Goal: Task Accomplishment & Management: Manage account settings

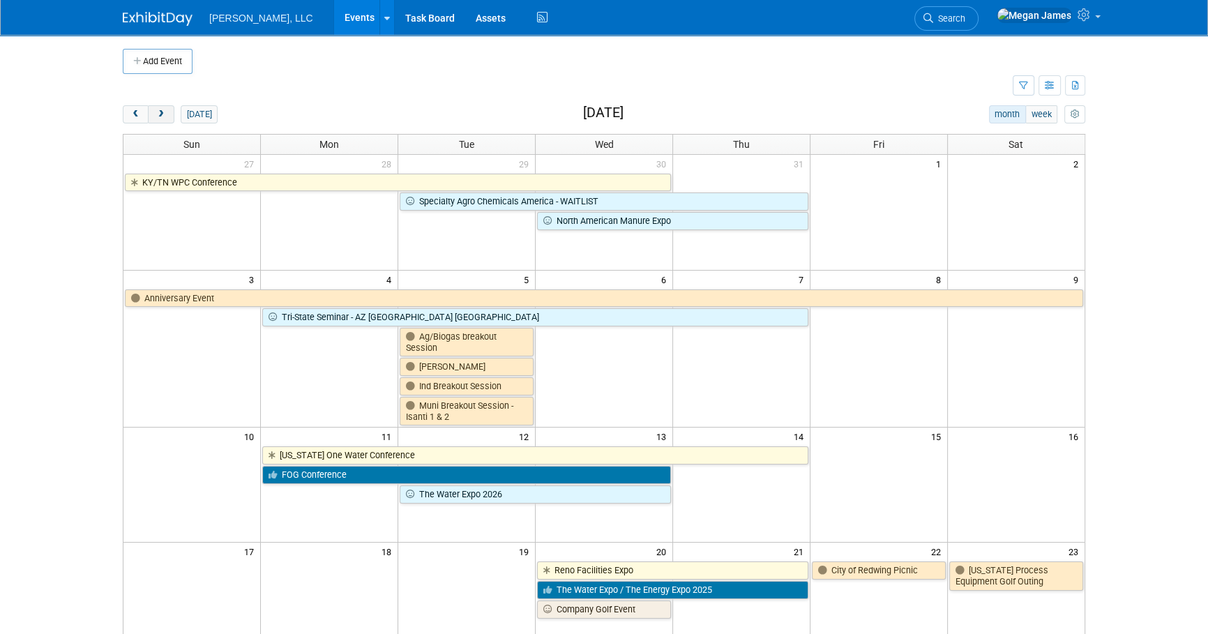
click at [165, 115] on span "next" at bounding box center [161, 114] width 10 height 9
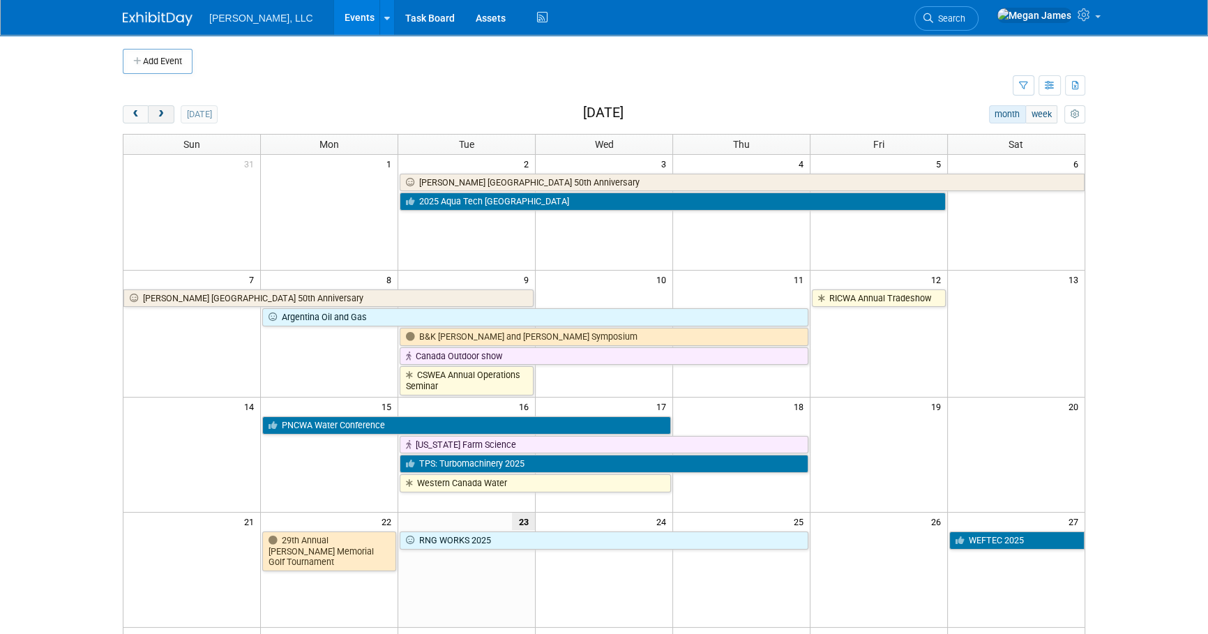
click at [166, 110] on button "next" at bounding box center [161, 114] width 26 height 18
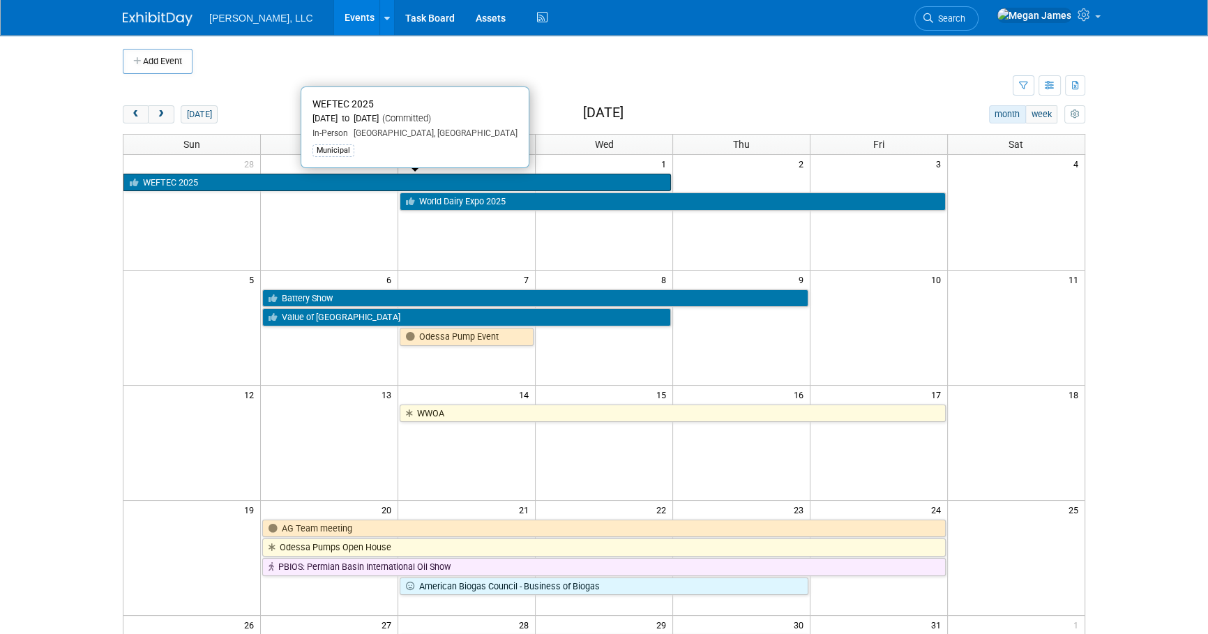
click at [229, 183] on link "WEFTEC 2025" at bounding box center [397, 183] width 548 height 18
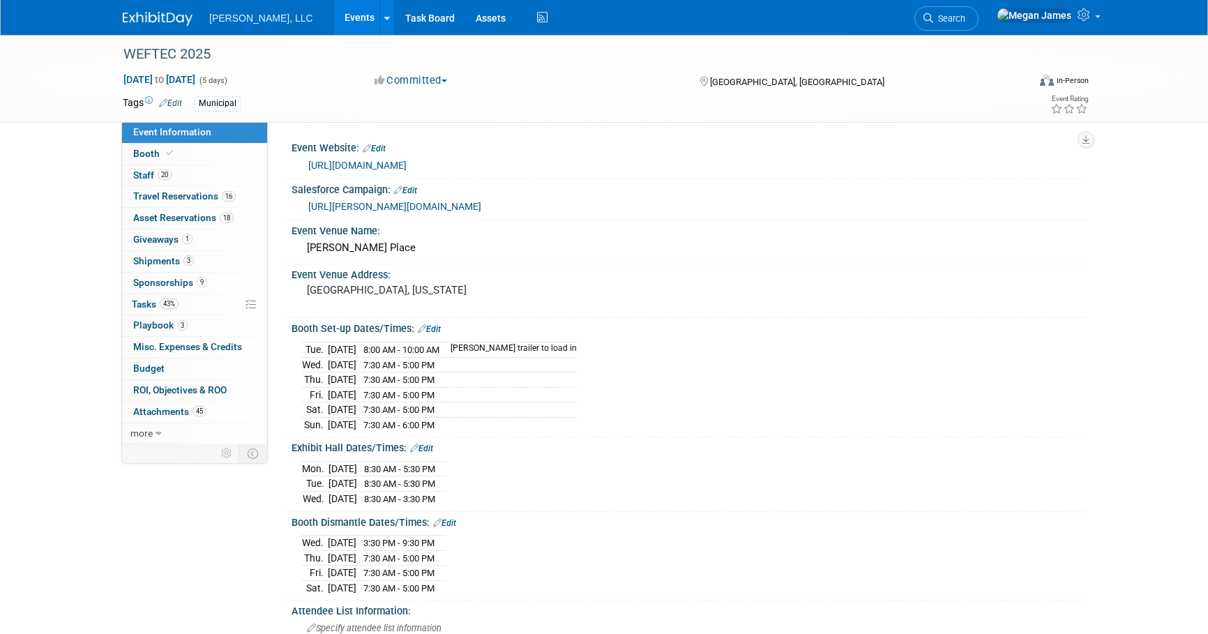
select select "Municipal"
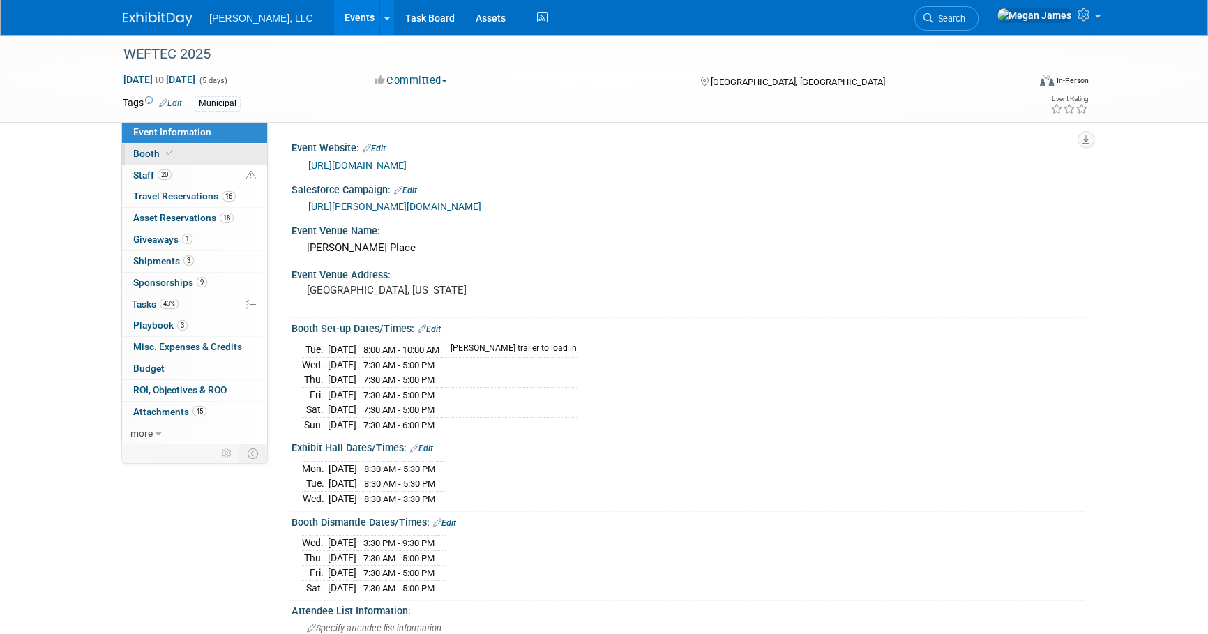
click at [215, 156] on link "Booth" at bounding box center [194, 154] width 145 height 21
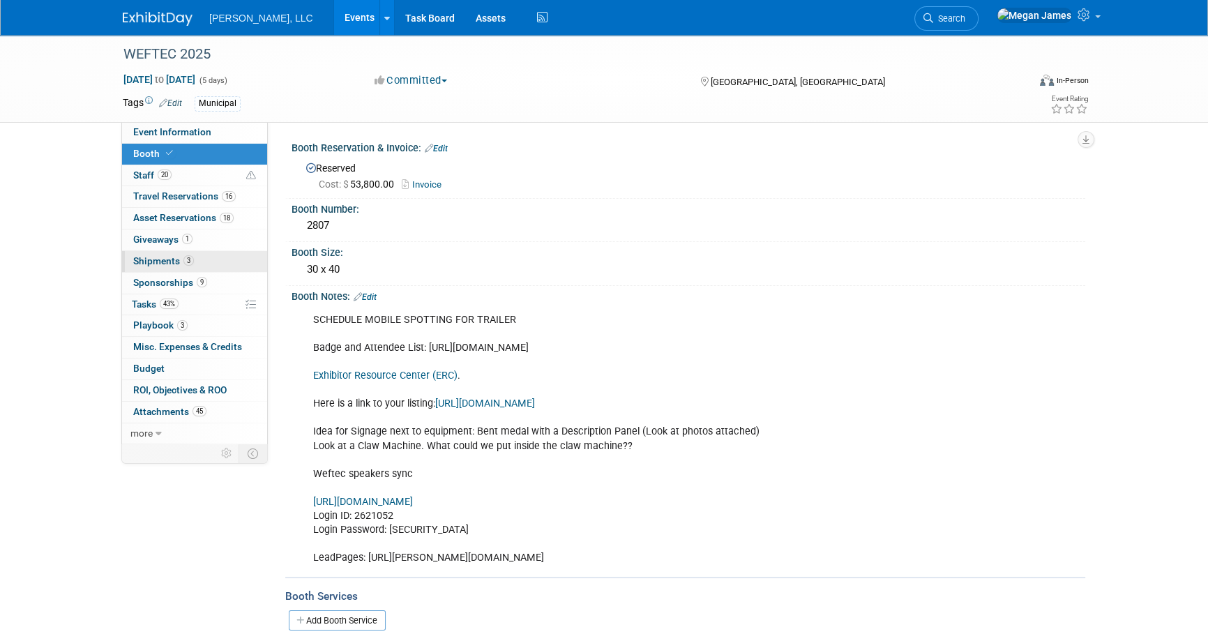
click at [223, 264] on link "3 Shipments 3" at bounding box center [194, 261] width 145 height 21
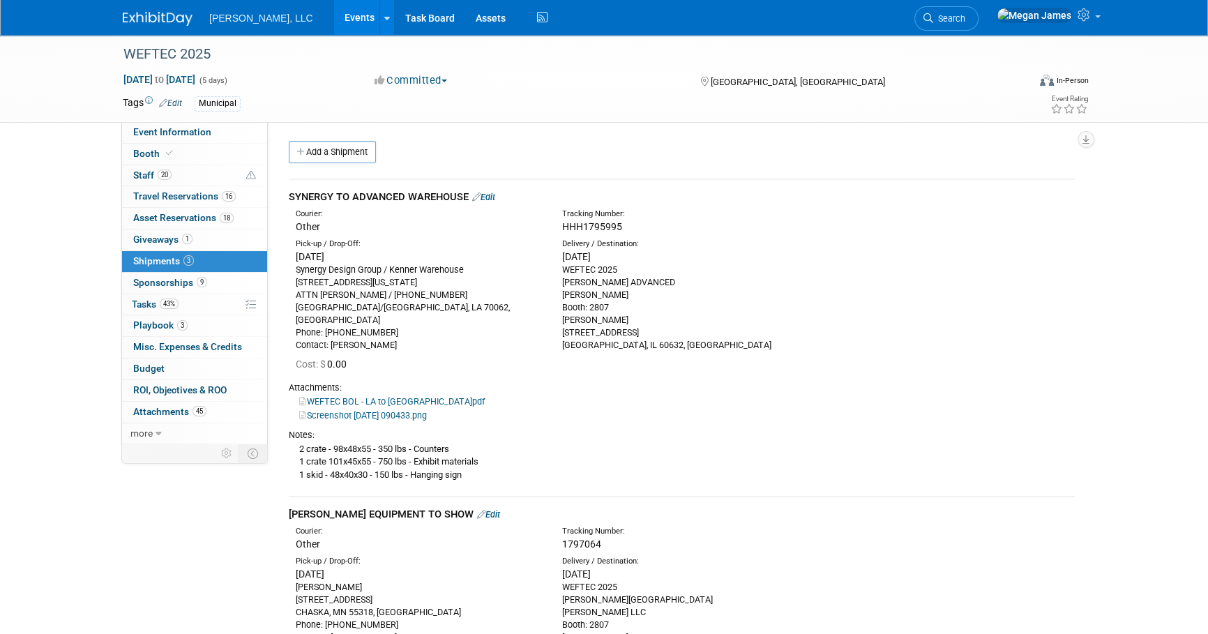
drag, startPoint x: 287, startPoint y: 195, endPoint x: 466, endPoint y: 194, distance: 178.6
copy div "SYNERGY TO ADVANCED WAREHOUSE"
click at [340, 160] on link "Add a Shipment" at bounding box center [332, 152] width 87 height 22
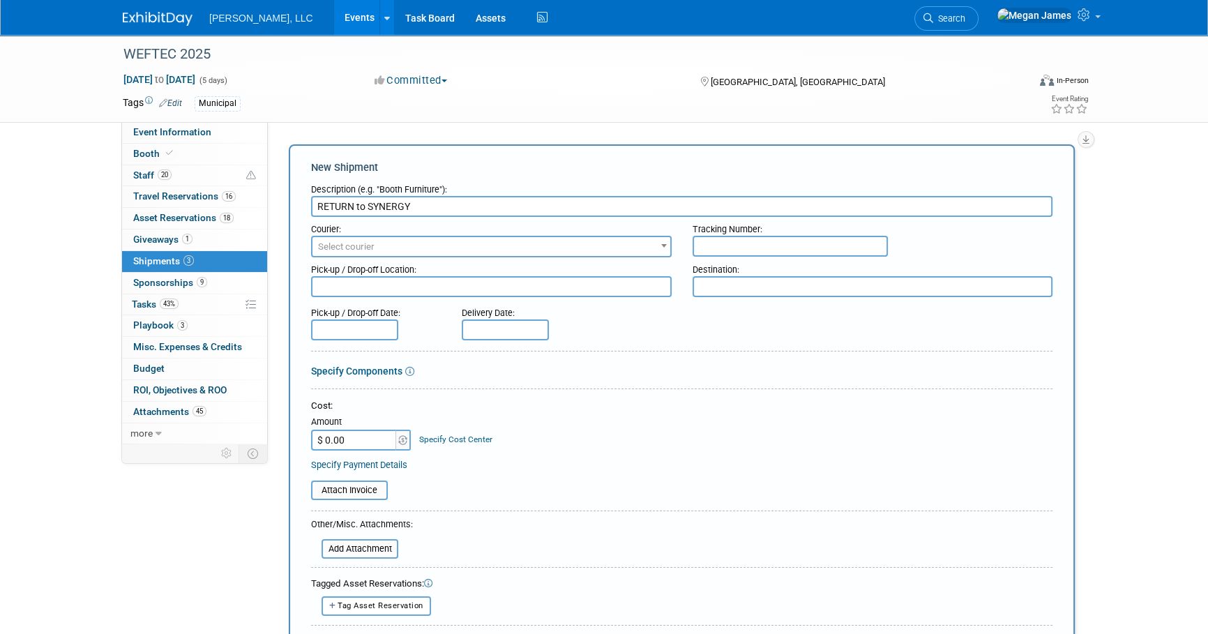
type input "RETURN to SYNERGY"
click at [379, 249] on span "Select courier" at bounding box center [492, 247] width 358 height 20
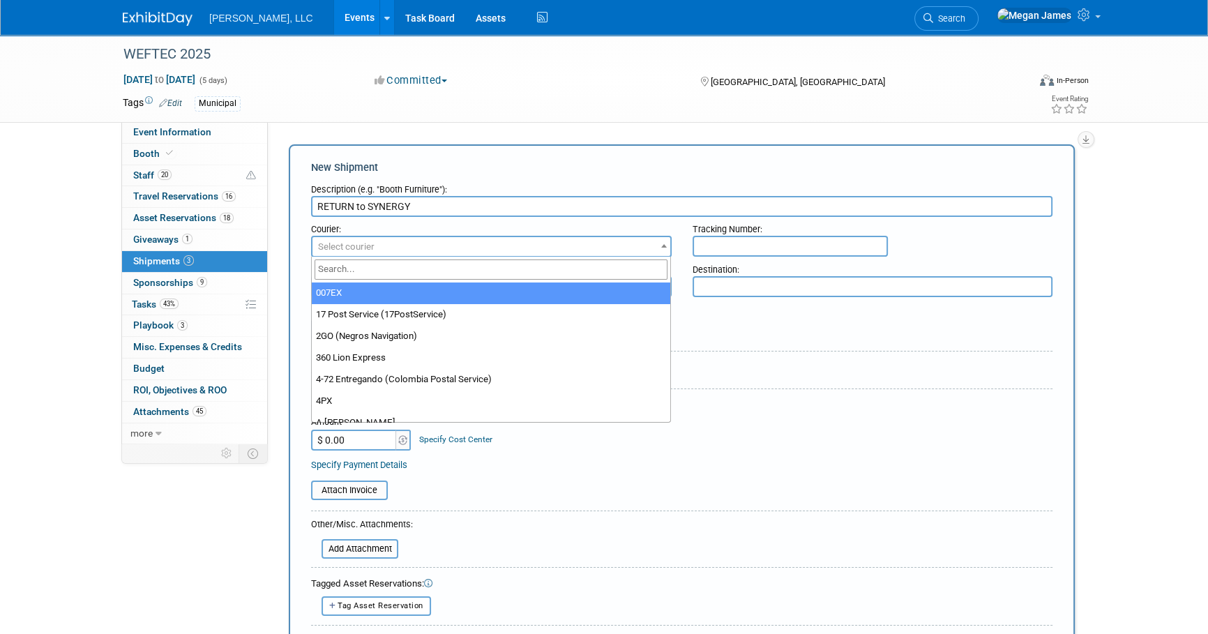
click at [371, 270] on input "search" at bounding box center [492, 270] width 354 height 20
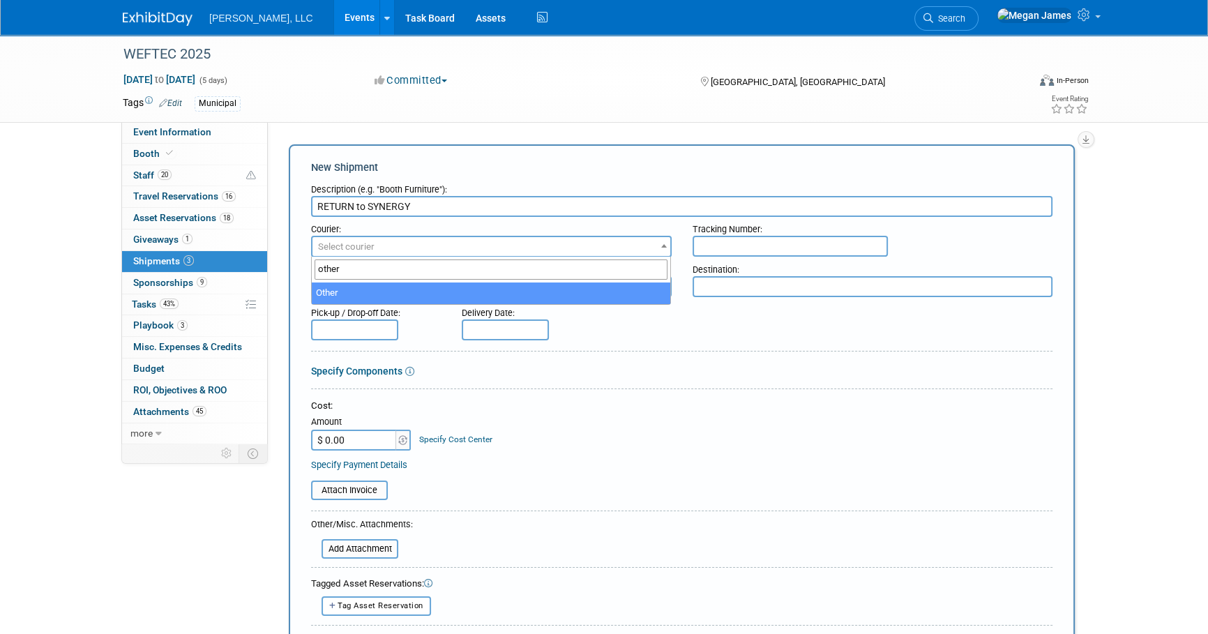
type input "other"
drag, startPoint x: 376, startPoint y: 287, endPoint x: 474, endPoint y: 299, distance: 99.0
select select "1"
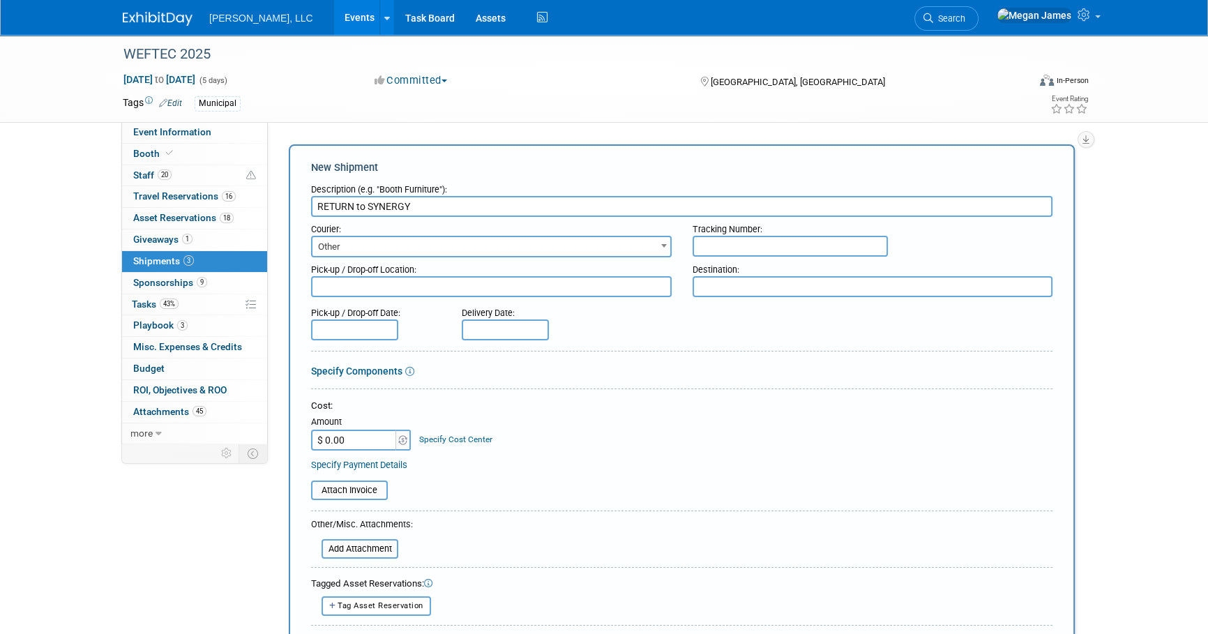
click at [862, 246] on input "text" at bounding box center [790, 246] width 195 height 21
paste input "1797122"
type input "1797122"
click at [938, 244] on div "Tracking Number: 1797122" at bounding box center [873, 237] width 382 height 40
click at [370, 279] on textarea at bounding box center [491, 286] width 361 height 21
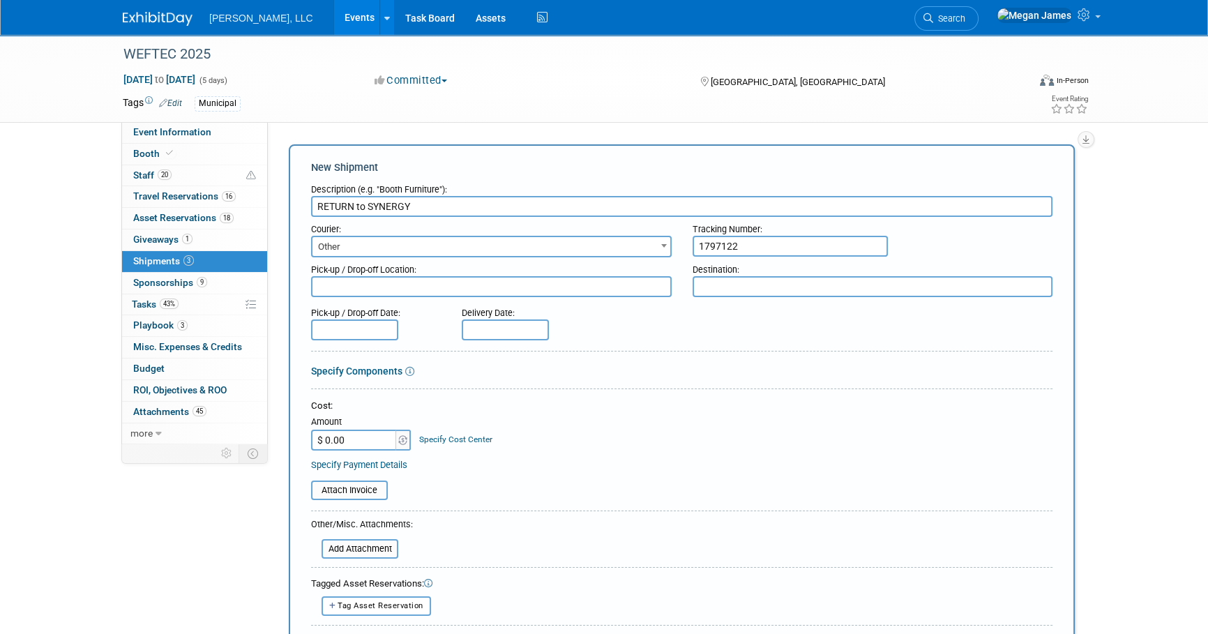
click at [445, 291] on textarea at bounding box center [491, 286] width 361 height 21
paste textarea "WEFTEC 2025 [PERSON_NAME] Place South Building [PERSON_NAME] LLC [PERSON_NAME]:…"
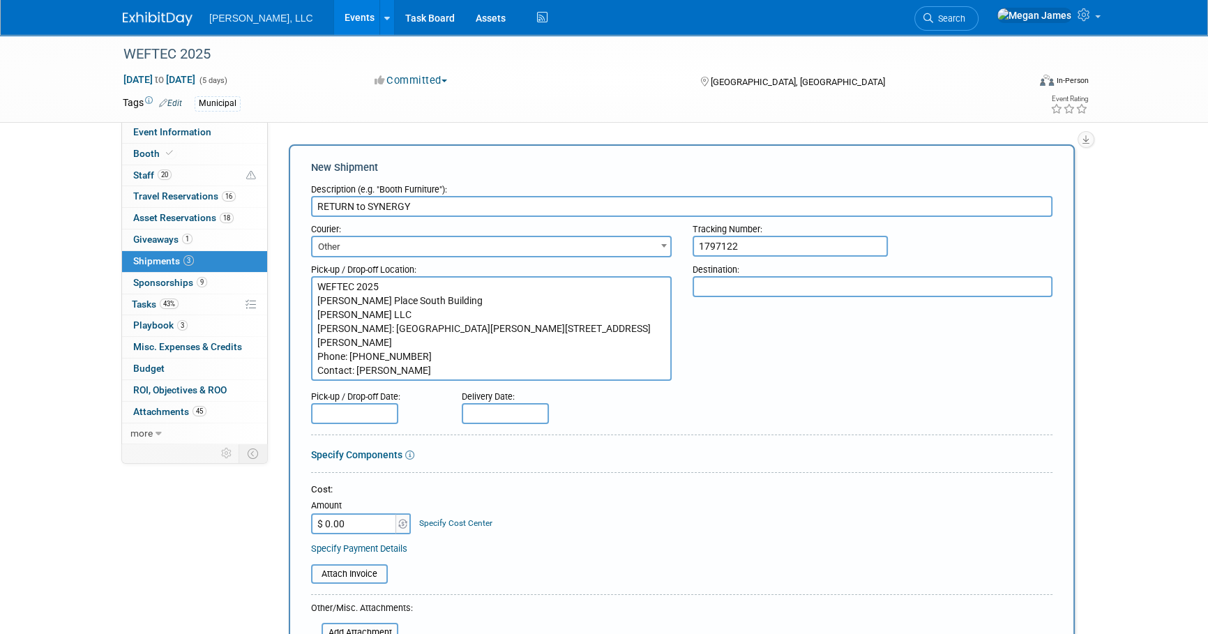
scroll to position [24, 0]
type textarea "WEFTEC 2025 [PERSON_NAME] Place South Building [PERSON_NAME] LLC [PERSON_NAME]:…"
click at [744, 291] on textarea at bounding box center [873, 286] width 361 height 21
paste textarea "SYNERGY DESIGN GROUP/KENNER WAREHOUSE [GEOGRAPHIC_DATA] ATTN [PERSON_NAME] / [P…"
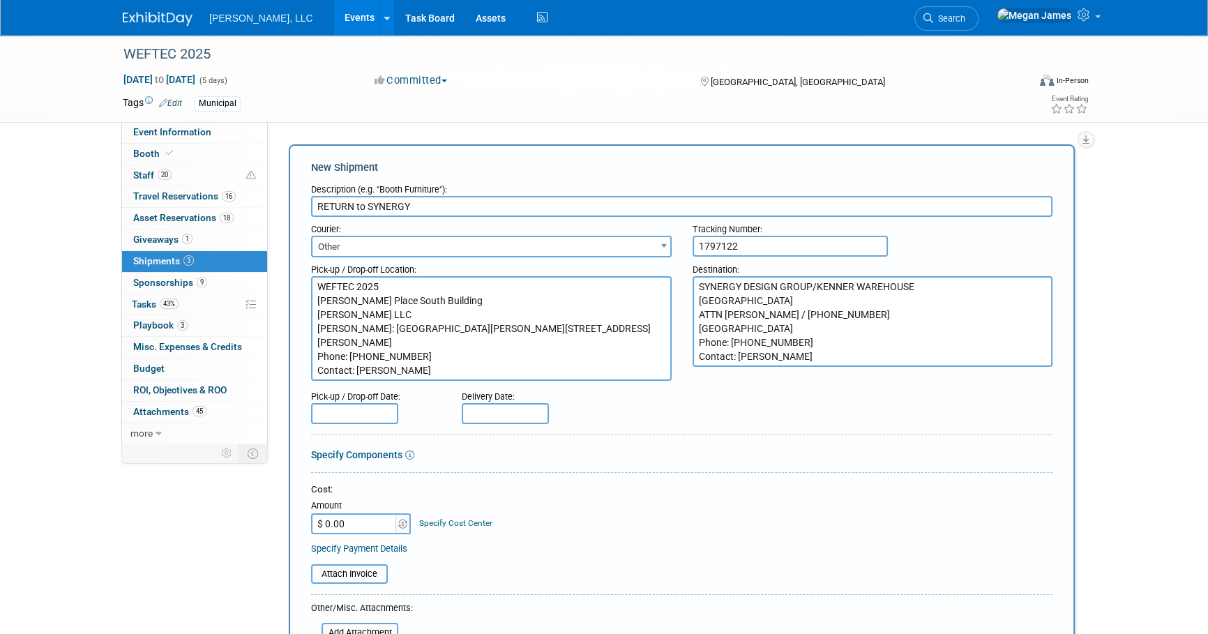
type textarea "SYNERGY DESIGN GROUP/KENNER WAREHOUSE [GEOGRAPHIC_DATA] ATTN [PERSON_NAME] / [P…"
click at [372, 420] on input "text" at bounding box center [354, 413] width 87 height 21
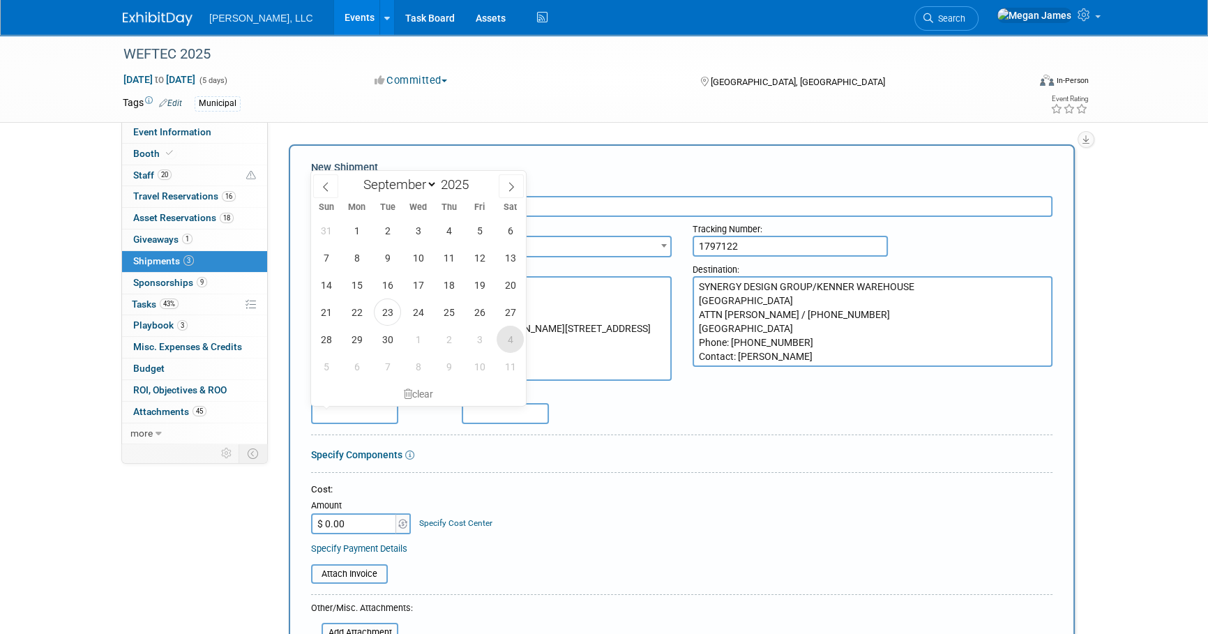
click at [509, 331] on span "4" at bounding box center [510, 339] width 27 height 27
type input "[DATE]"
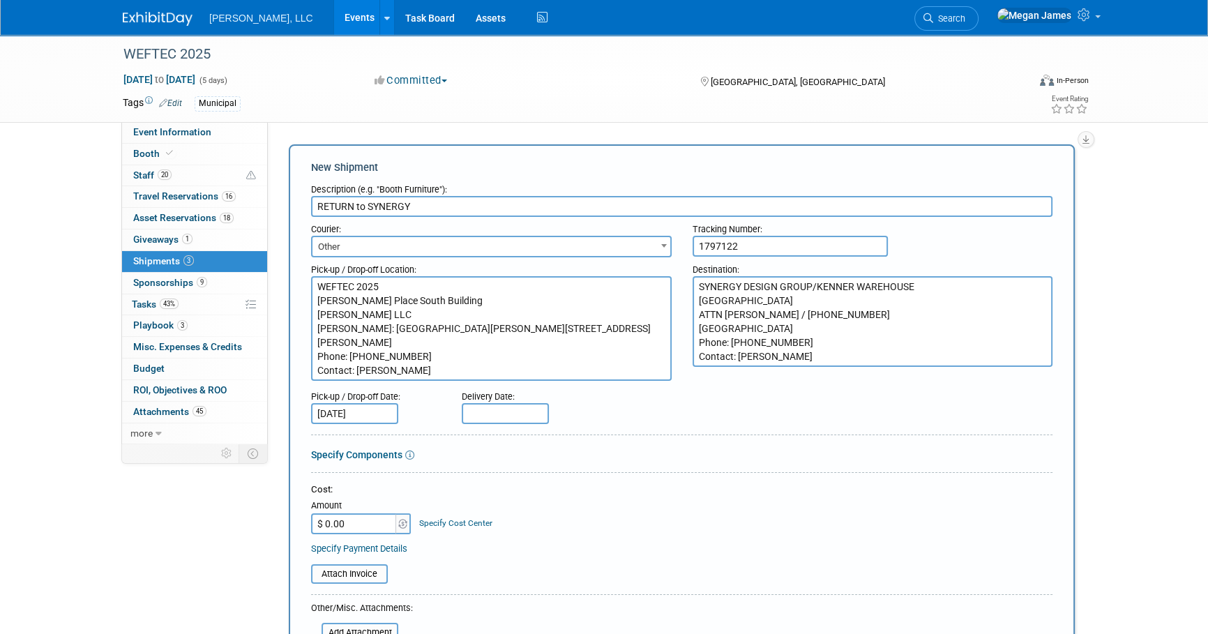
click at [499, 414] on input "text" at bounding box center [505, 413] width 87 height 21
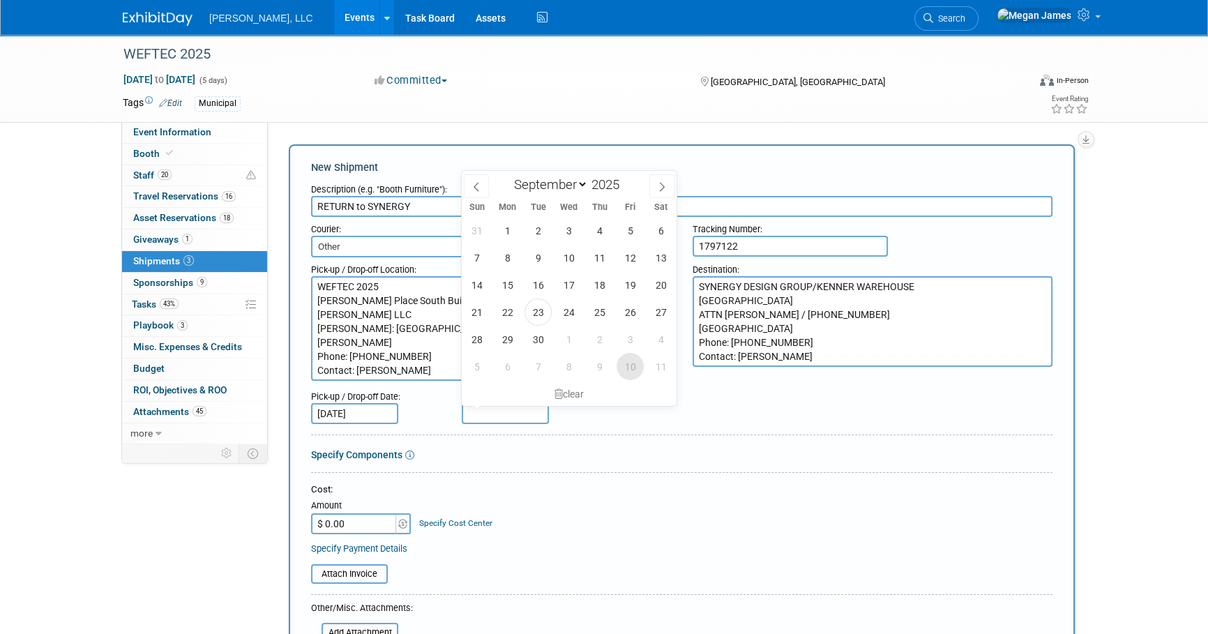
click at [631, 367] on span "10" at bounding box center [630, 366] width 27 height 27
type input "[DATE]"
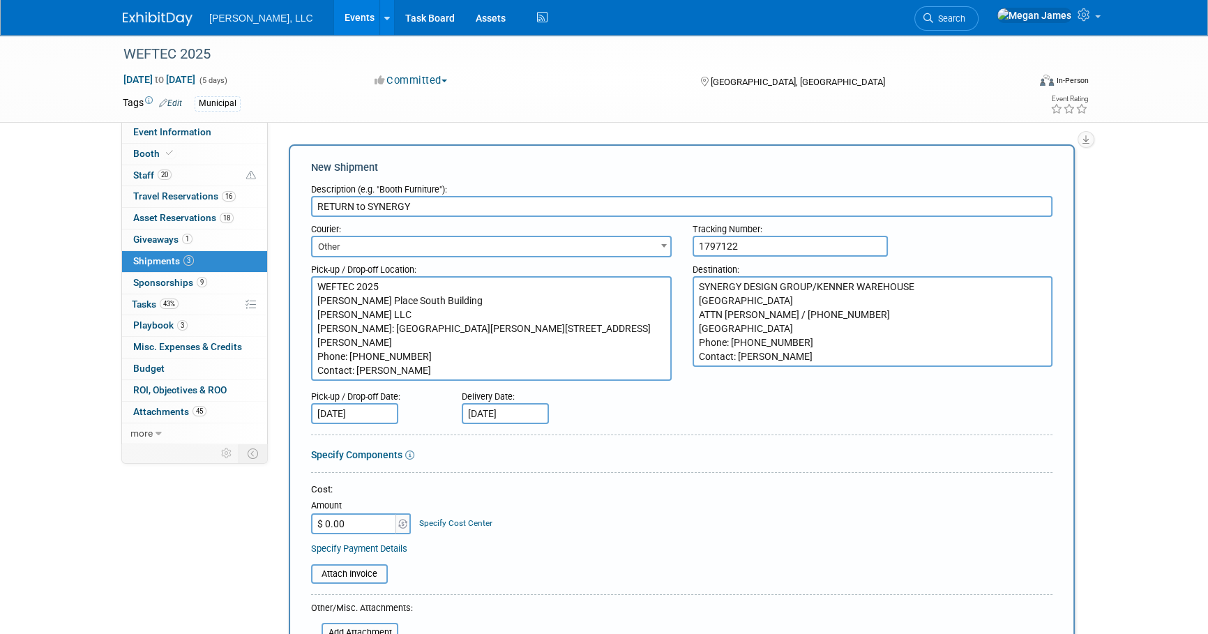
click at [653, 453] on div "Specify Components" at bounding box center [682, 455] width 742 height 14
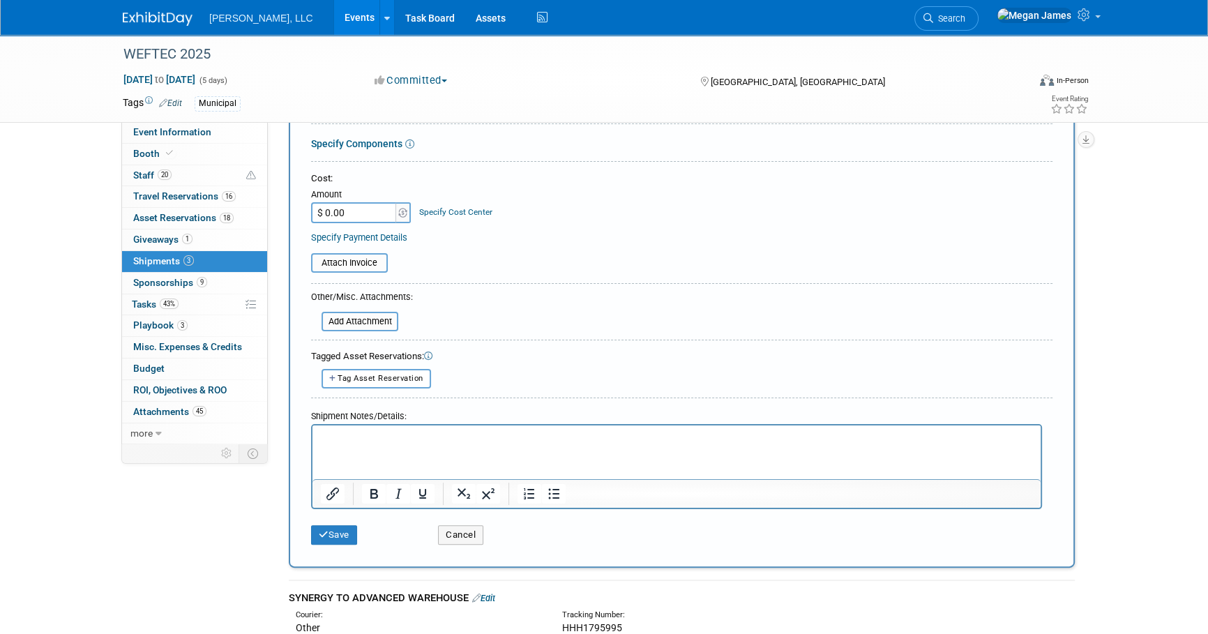
scroll to position [317, 0]
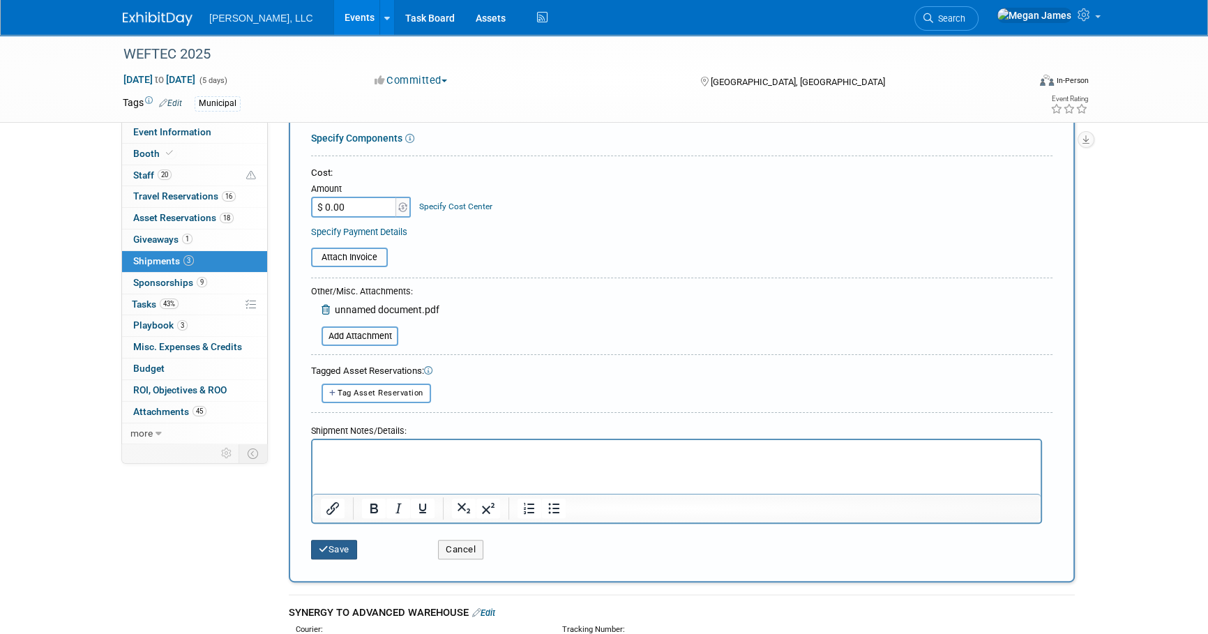
click at [348, 546] on button "Save" at bounding box center [334, 550] width 46 height 20
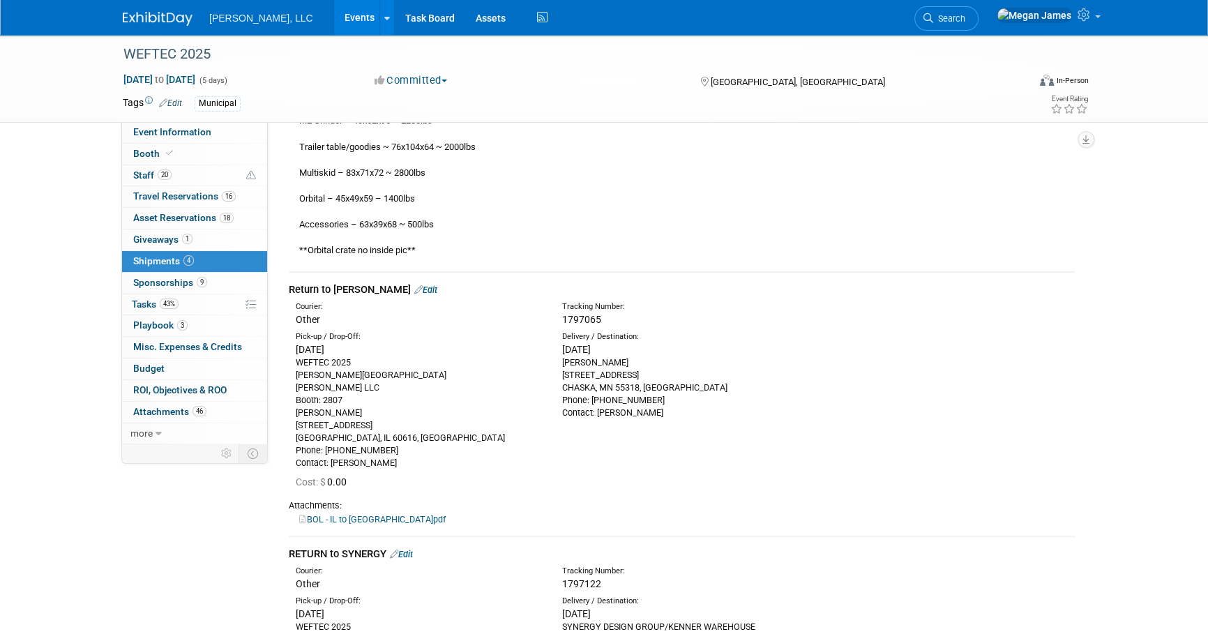
scroll to position [913, 0]
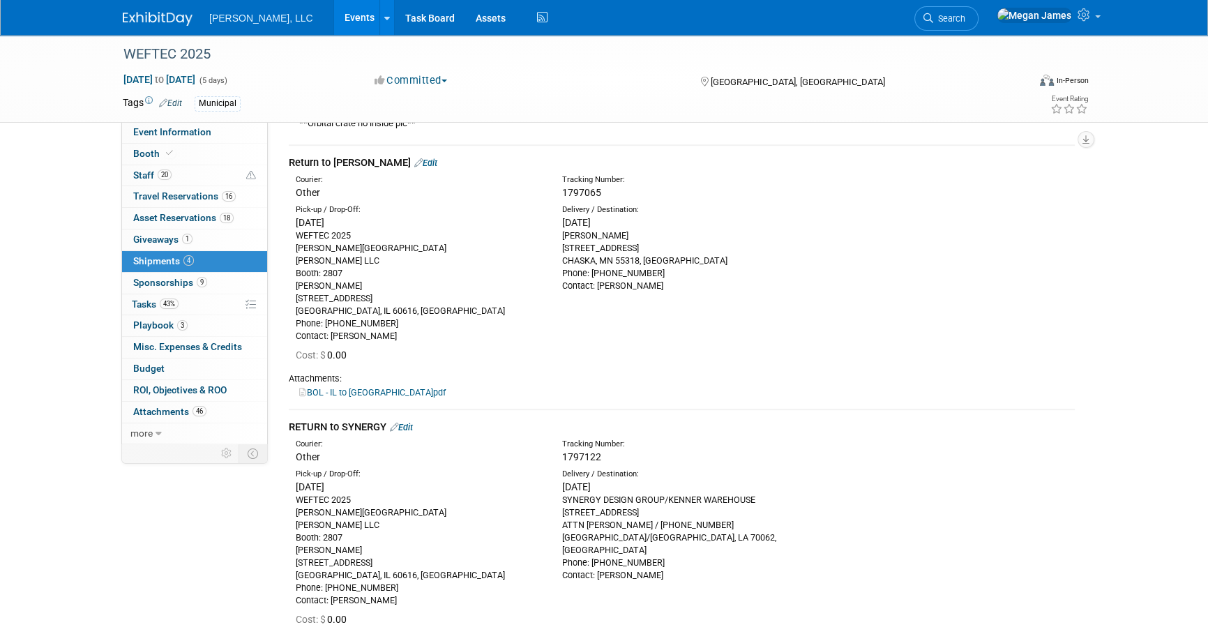
drag, startPoint x: 1164, startPoint y: 494, endPoint x: 1104, endPoint y: 499, distance: 60.2
